Goal: Communication & Community: Answer question/provide support

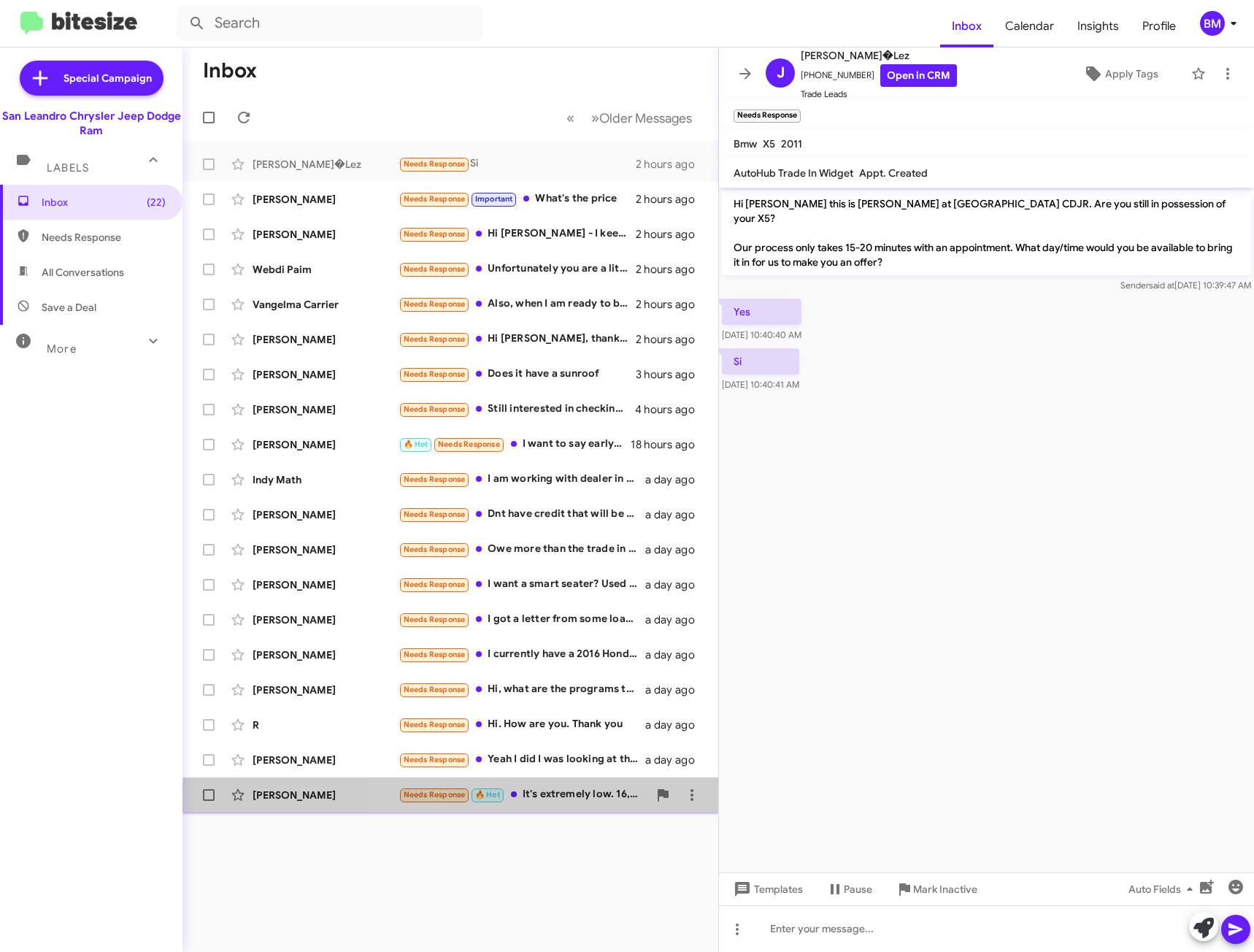
click at [591, 806] on div "[PERSON_NAME] Needs Response 🔥 Hot It's extremely low. 16,866 a day ago" at bounding box center [450, 795] width 512 height 29
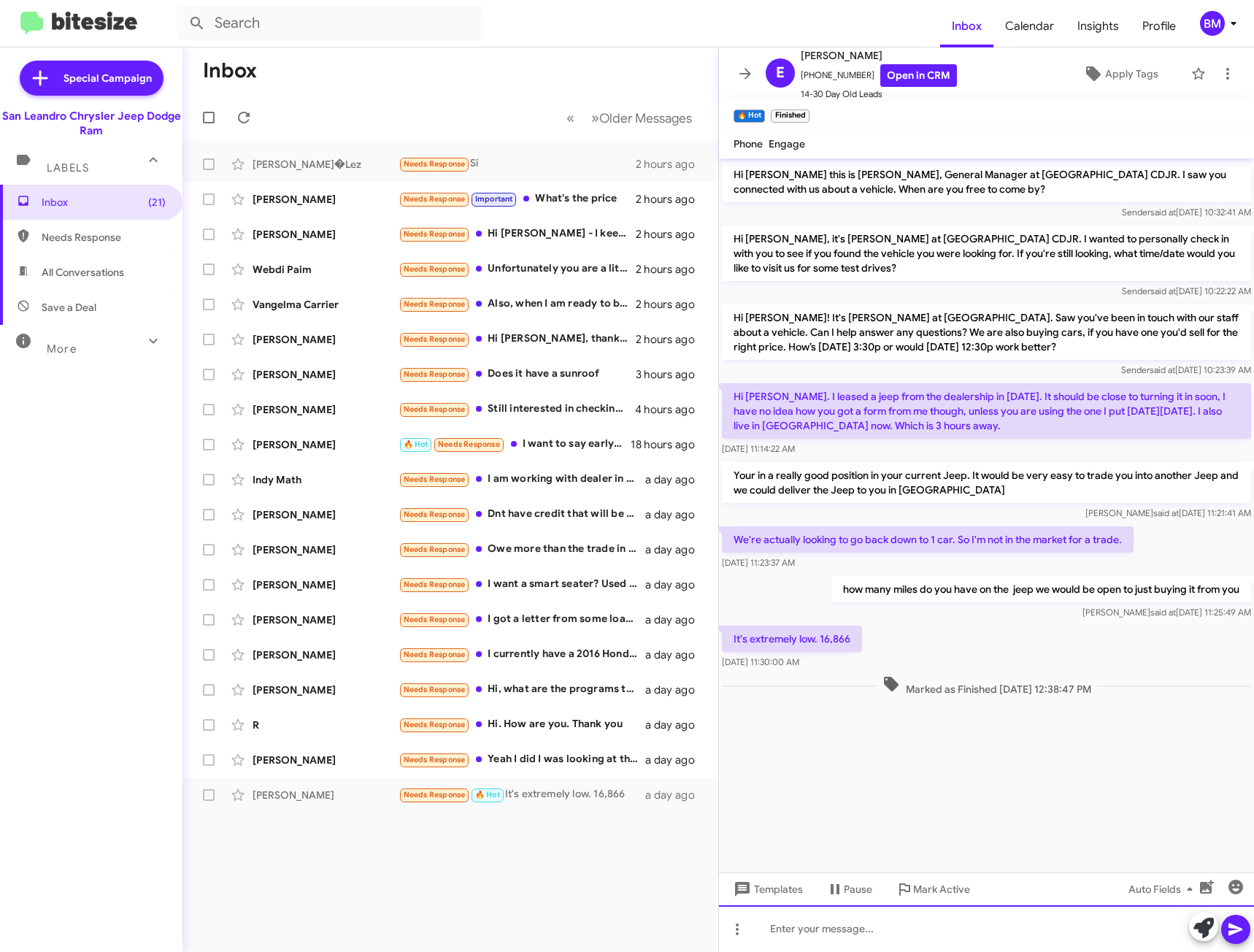
click at [996, 925] on div at bounding box center [986, 929] width 535 height 47
click at [890, 76] on link "Open in CRM" at bounding box center [918, 76] width 76 height 23
click at [809, 934] on div "To enrich screen reader interactions, please activate Accessibility in Grammarl…" at bounding box center [986, 929] width 535 height 47
click at [1239, 934] on icon at bounding box center [1236, 929] width 18 height 18
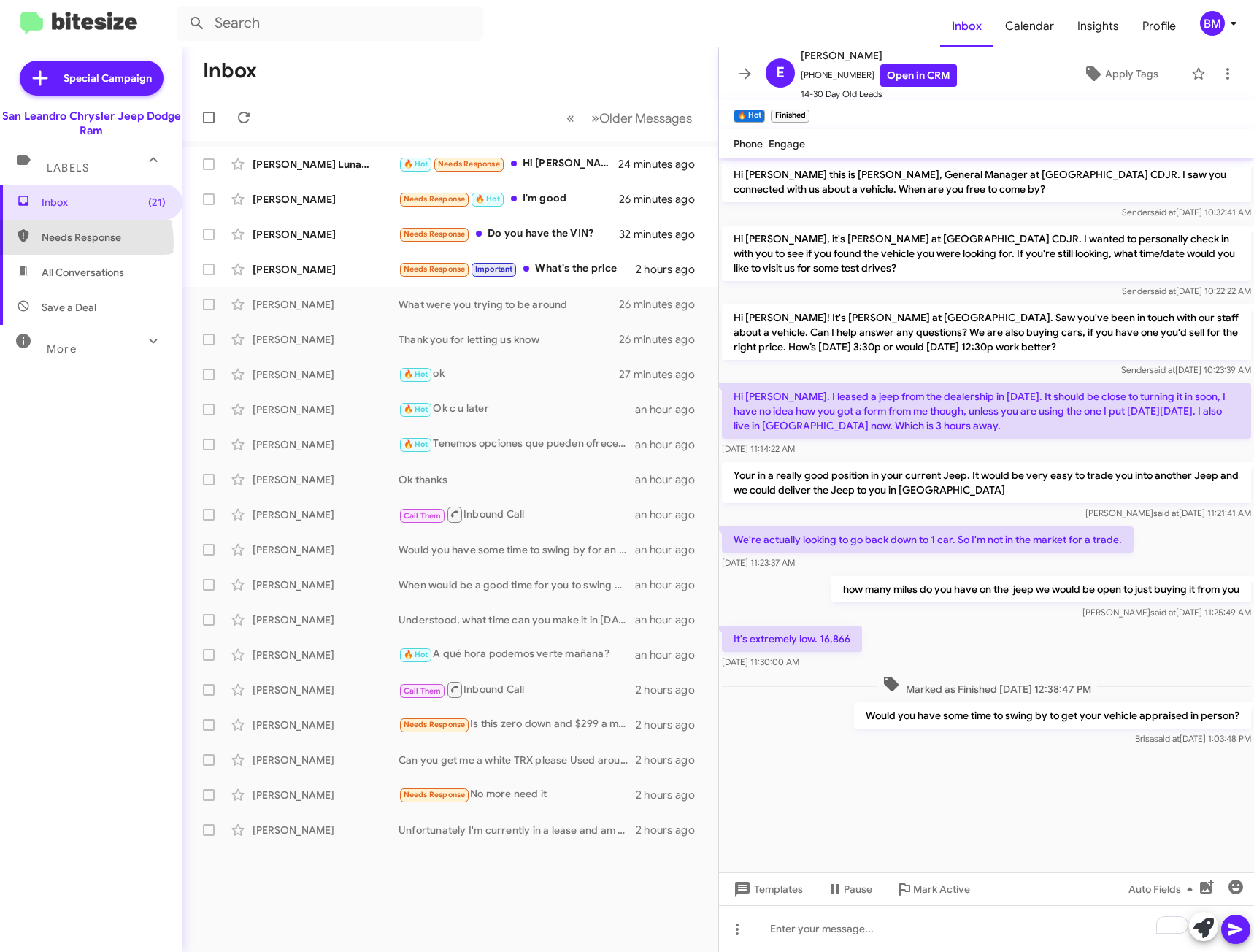
click at [72, 242] on span "Needs Response" at bounding box center [104, 237] width 124 height 14
type input "in:needs-response"
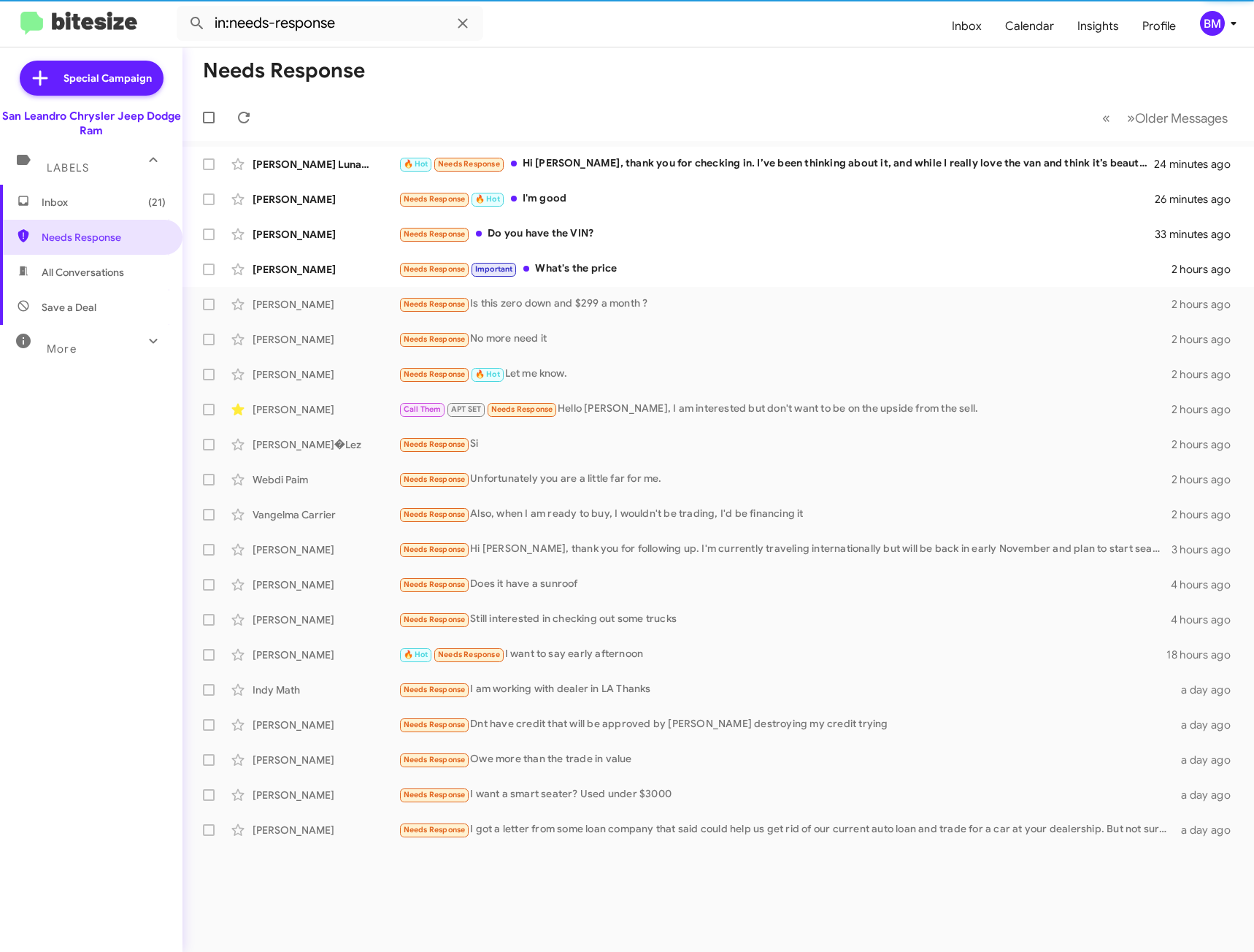
click at [82, 195] on span "Inbox (21)" at bounding box center [104, 202] width 124 height 14
